Goal: Information Seeking & Learning: Find specific fact

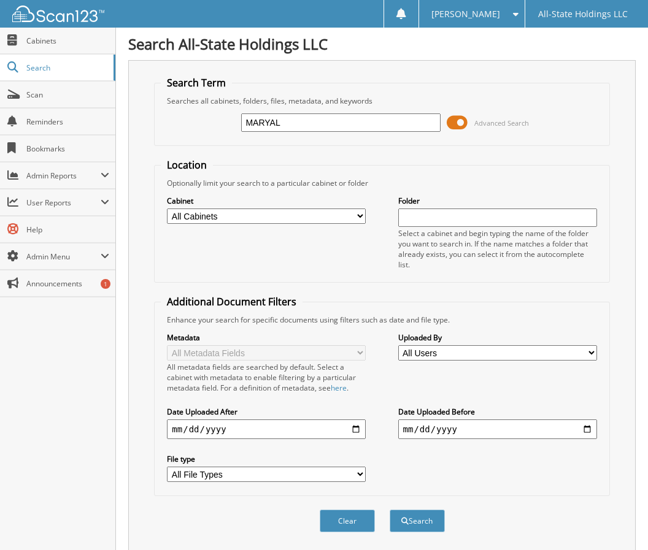
type input "MARYAL"
click at [167, 209] on select "All Cabinets Farmers & Merchants Bank 1st Com Houma Loans 1st Com Houma Turndow…" at bounding box center [266, 216] width 199 height 15
click at [430, 522] on button "Search" at bounding box center [417, 521] width 55 height 23
drag, startPoint x: 296, startPoint y: 125, endPoint x: 240, endPoint y: 120, distance: 56.1
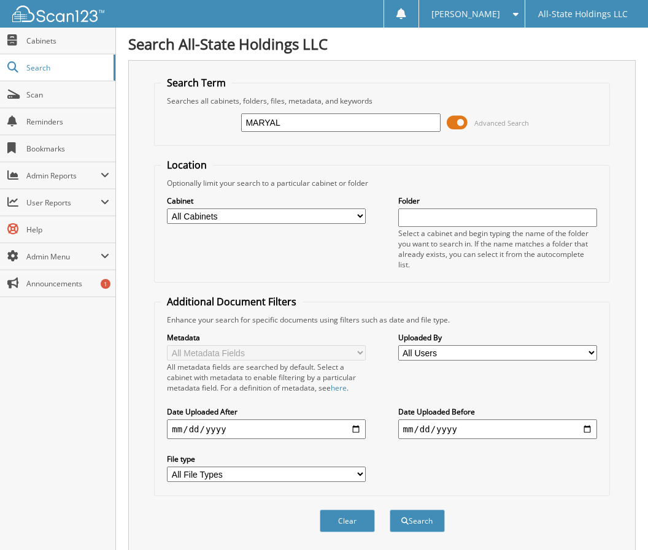
click at [240, 120] on div "MARYAL Advanced Search" at bounding box center [382, 122] width 442 height 33
type input "[PERSON_NAME]"
click at [420, 512] on button "Search" at bounding box center [417, 521] width 55 height 23
click at [307, 121] on input "[PERSON_NAME]" at bounding box center [340, 123] width 199 height 18
type input "[PERSON_NAME]"
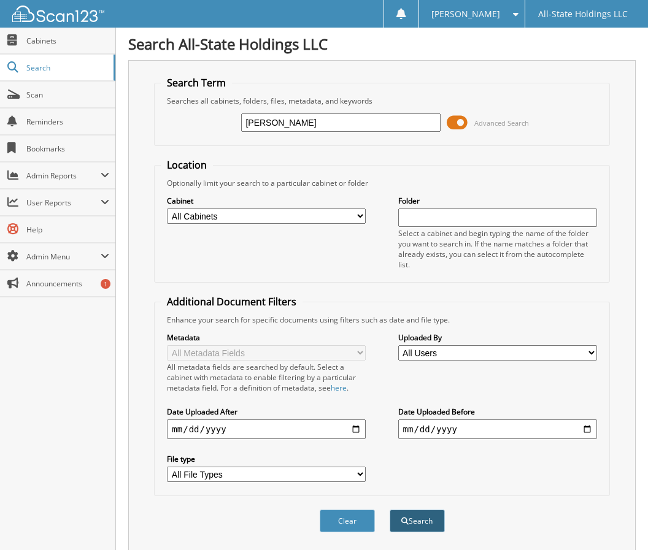
click at [420, 519] on button "Search" at bounding box center [417, 521] width 55 height 23
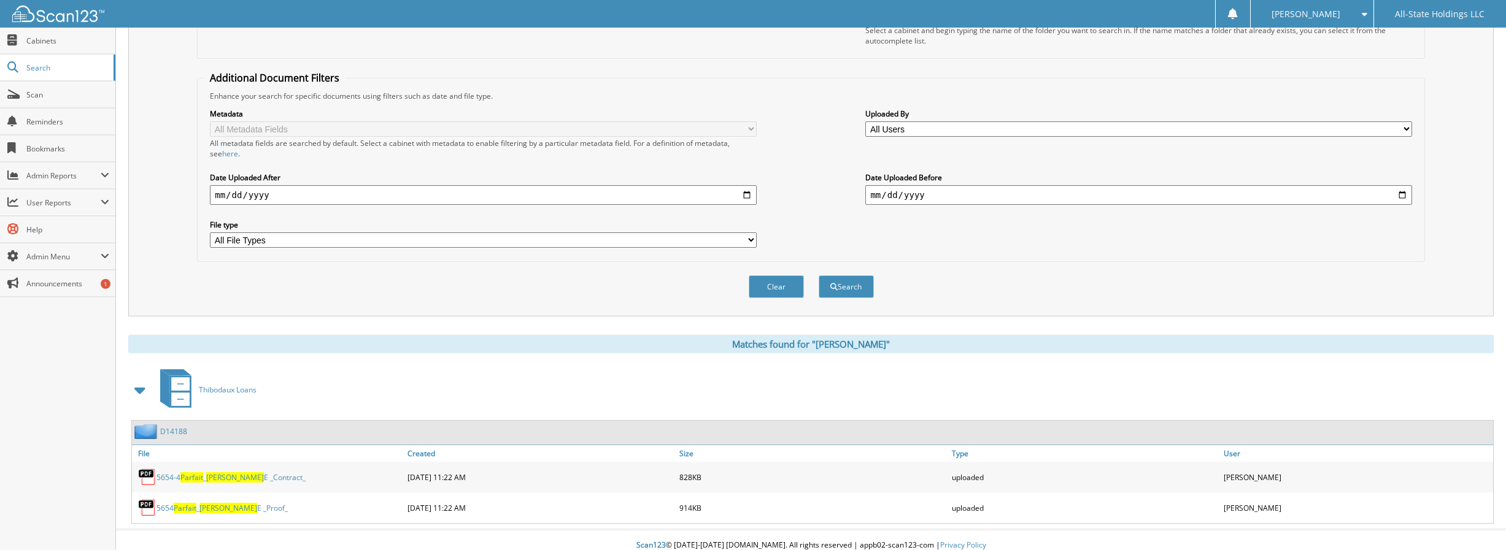
scroll to position [214, 0]
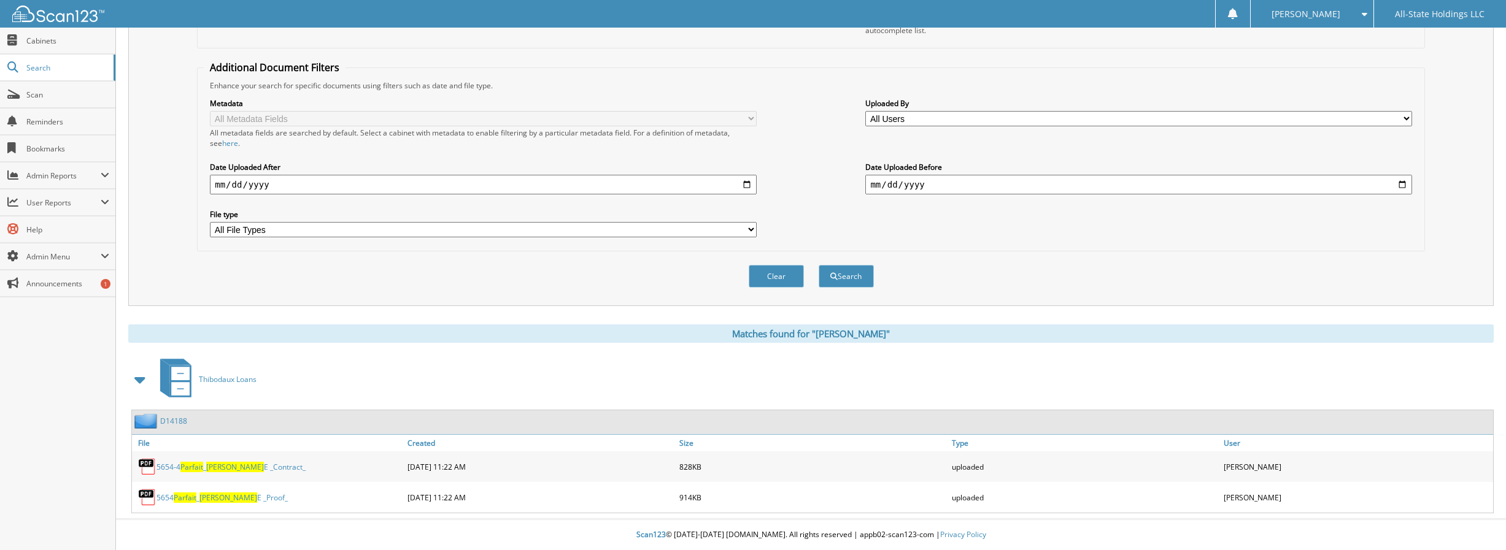
click at [174, 463] on link "5654-4 Parfait _ Heather E _Contract_" at bounding box center [230, 467] width 149 height 10
click at [647, 12] on span at bounding box center [1362, 14] width 12 height 9
click at [647, 61] on link "Logout" at bounding box center [1312, 59] width 123 height 21
